Goal: Transaction & Acquisition: Obtain resource

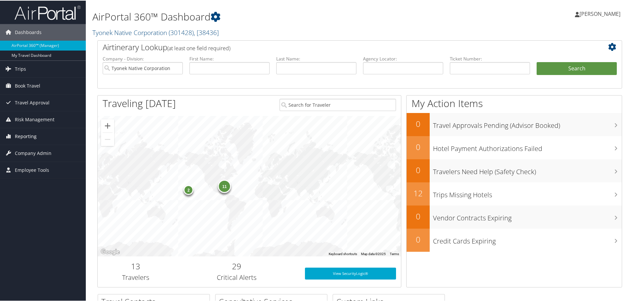
click at [25, 135] on span "Reporting" at bounding box center [26, 135] width 22 height 17
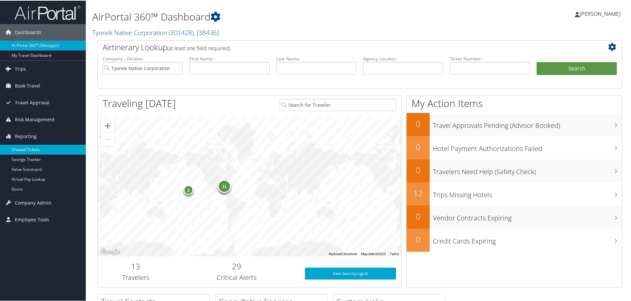
click at [25, 149] on link "Unused Tickets" at bounding box center [43, 149] width 86 height 10
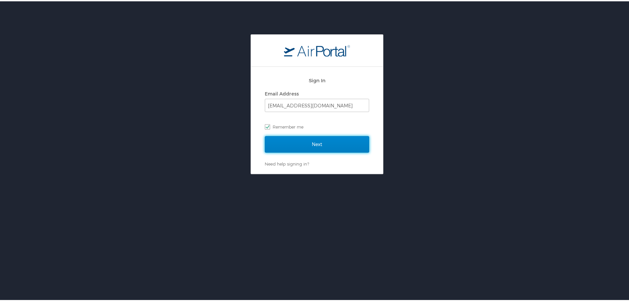
click at [313, 145] on input "Next" at bounding box center [317, 143] width 104 height 17
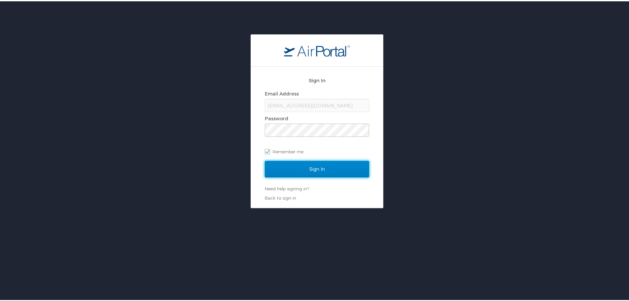
click at [311, 169] on input "Sign In" at bounding box center [317, 167] width 104 height 17
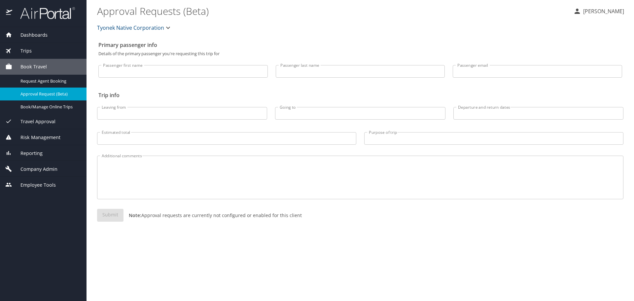
click at [40, 153] on span "Reporting" at bounding box center [27, 153] width 30 height 7
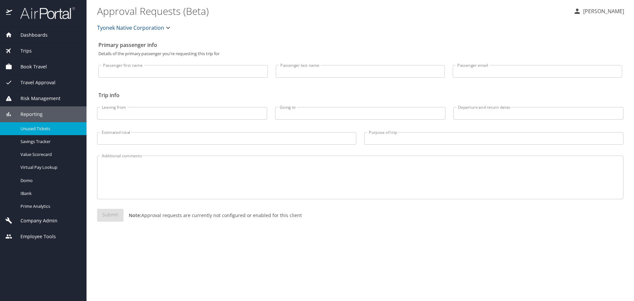
click at [40, 130] on span "Unused Tickets" at bounding box center [49, 128] width 58 height 6
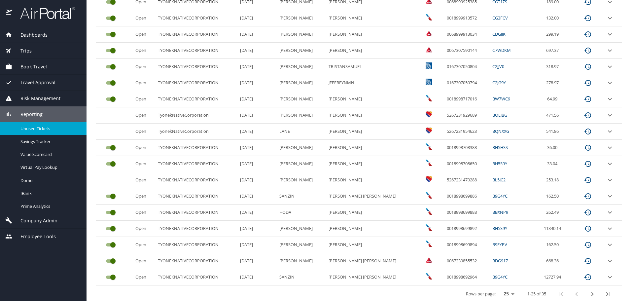
scroll to position [277, 0]
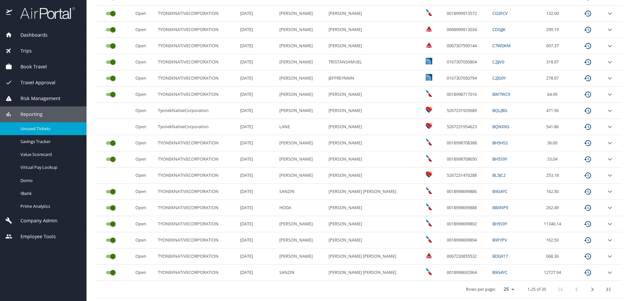
click at [588, 289] on icon "next page" at bounding box center [592, 289] width 8 height 8
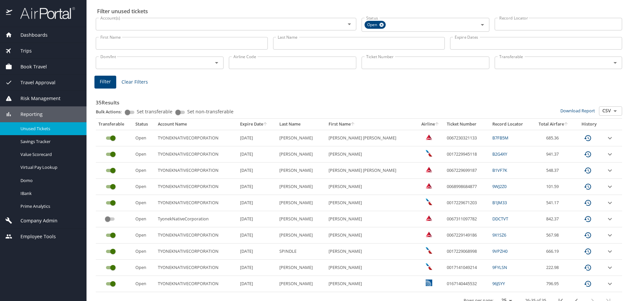
scroll to position [34, 0]
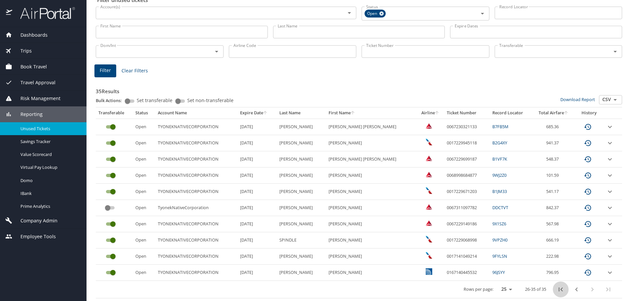
click at [557, 287] on icon "first page" at bounding box center [561, 289] width 8 height 8
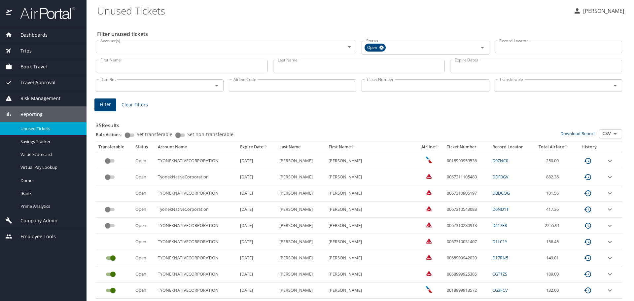
scroll to position [0, 0]
click at [261, 148] on th "Expire Date" at bounding box center [256, 147] width 39 height 11
click at [612, 134] on icon "Open" at bounding box center [615, 134] width 8 height 8
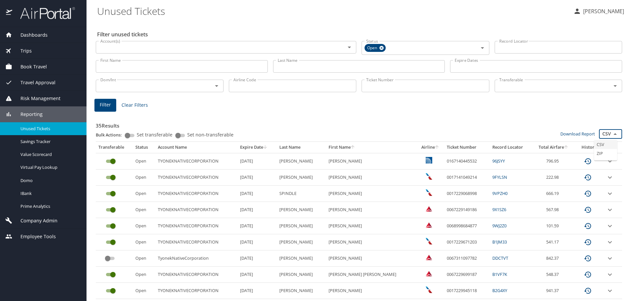
click at [604, 142] on li "CSV" at bounding box center [605, 144] width 23 height 9
click at [581, 135] on link "Download Report" at bounding box center [577, 134] width 35 height 6
